Goal: Find specific page/section: Find specific page/section

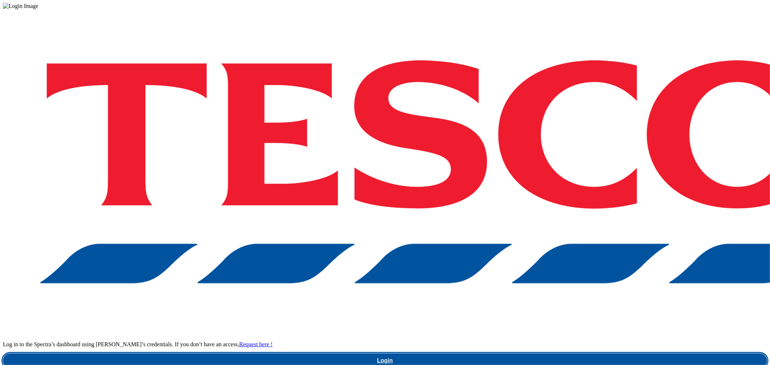
click at [590, 354] on link "Login" at bounding box center [385, 361] width 764 height 14
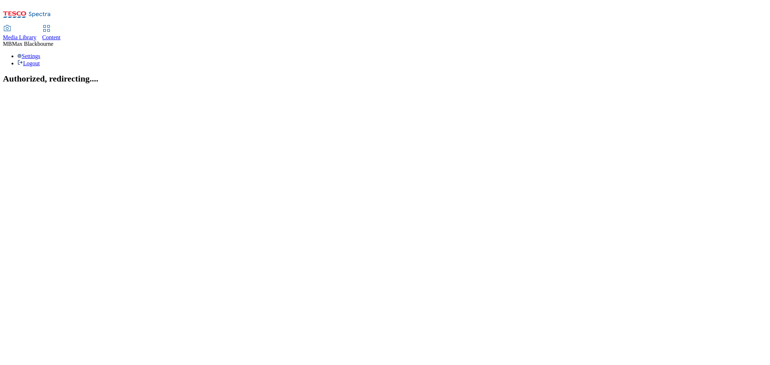
click at [61, 34] on span "Content" at bounding box center [51, 37] width 18 height 6
